Goal: Information Seeking & Learning: Learn about a topic

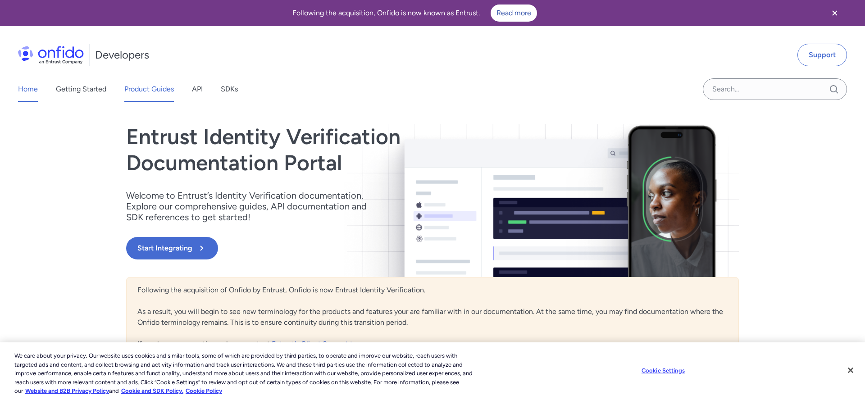
click at [146, 91] on link "Product Guides" at bounding box center [149, 89] width 50 height 25
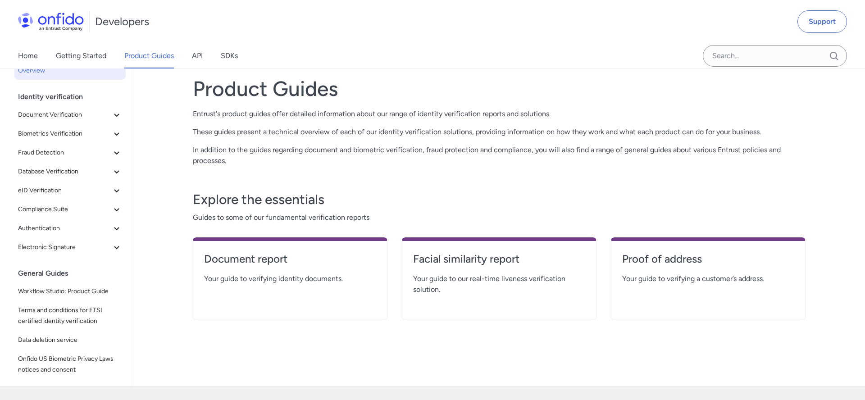
scroll to position [9, 0]
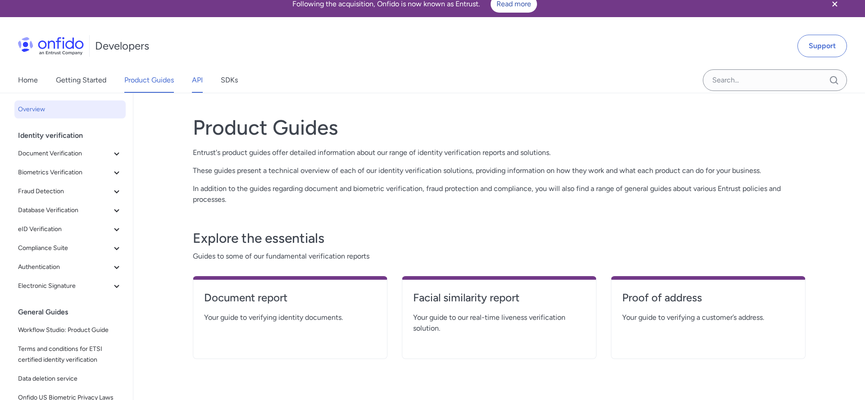
click at [195, 76] on link "API" at bounding box center [197, 80] width 11 height 25
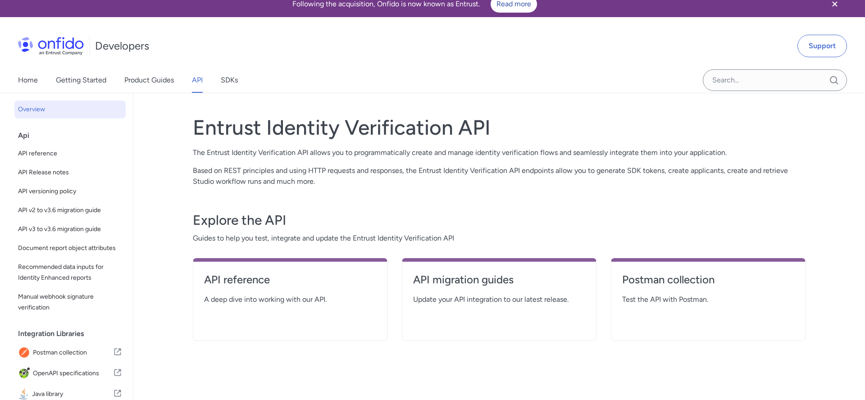
click at [305, 313] on div "API reference A deep dive into working with our API." at bounding box center [290, 299] width 195 height 83
click at [288, 311] on div "API reference A deep dive into working with our API." at bounding box center [290, 299] width 195 height 83
click at [449, 312] on div "API migration guides Update your API integration to our latest release." at bounding box center [499, 299] width 195 height 83
